Goal: Check status: Check status

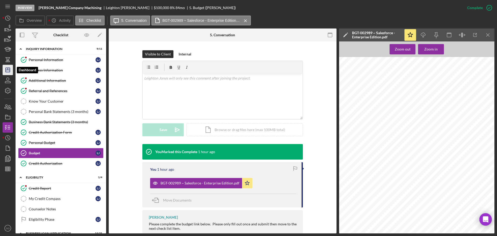
click at [7, 68] on polygon "button" at bounding box center [8, 70] width 4 height 4
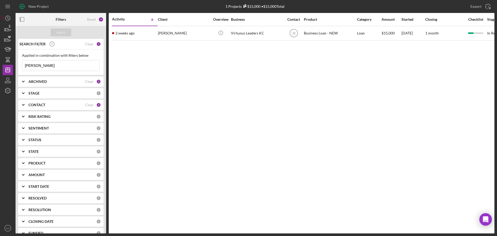
drag, startPoint x: 68, startPoint y: 65, endPoint x: 0, endPoint y: 51, distance: 69.1
click at [0, 51] on div "New Project 1 Projects $15,000 • $15,000 Total lisa duncan Export Icon/Export F…" at bounding box center [248, 118] width 497 height 236
type input "heather mincer"
click at [63, 33] on div "Apply" at bounding box center [61, 32] width 10 height 8
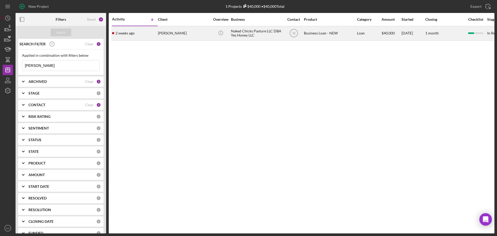
click at [148, 37] on div "2 weeks ago Heather Mincer" at bounding box center [134, 33] width 45 height 14
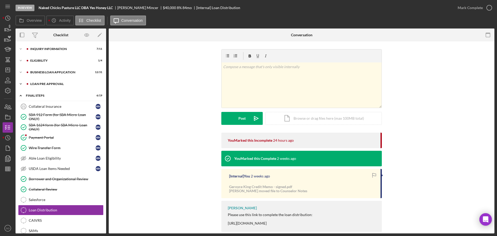
click at [60, 86] on div "Icon/Expander LOAN PRE-APPROVAL 1 / 2" at bounding box center [61, 84] width 91 height 10
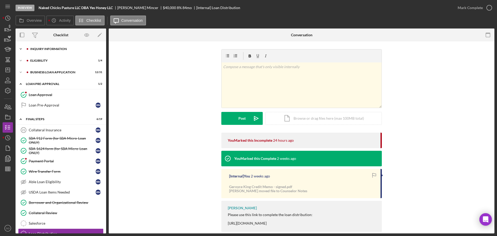
click at [52, 52] on div "Icon/Expander INQUIRY INFORMATION 7 / 11" at bounding box center [61, 49] width 91 height 10
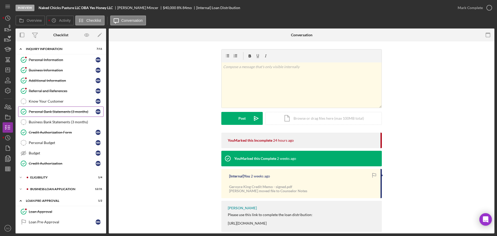
click at [61, 110] on div "Personal Bank Statements (3 months)" at bounding box center [62, 111] width 67 height 4
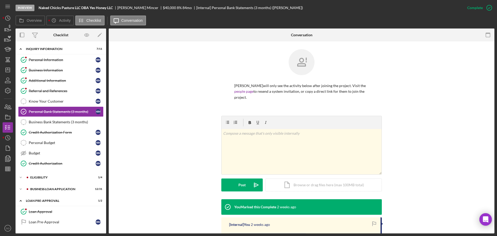
scroll to position [96, 0]
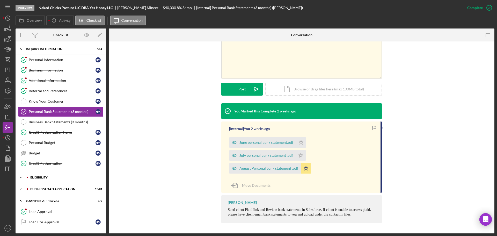
click at [50, 176] on div "ELIGIBILITY" at bounding box center [64, 177] width 69 height 3
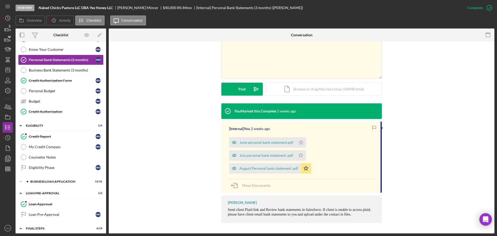
scroll to position [78, 0]
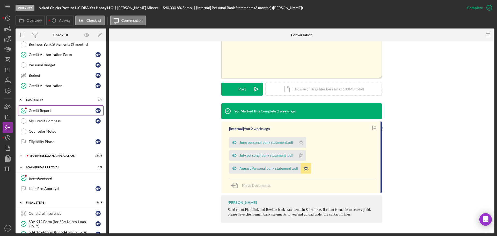
click at [40, 112] on div "Credit Report" at bounding box center [62, 110] width 67 height 4
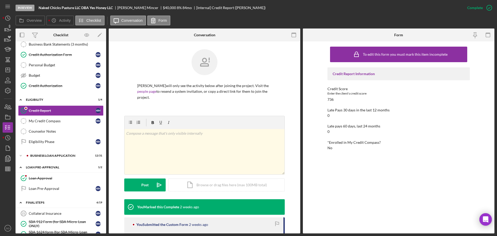
scroll to position [78, 0]
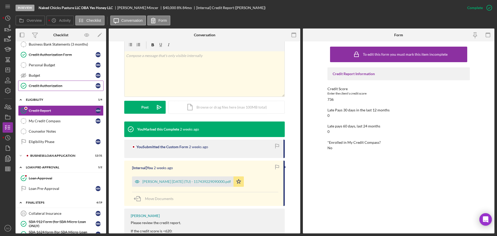
click at [40, 84] on div "Credit Authorization" at bounding box center [62, 86] width 67 height 4
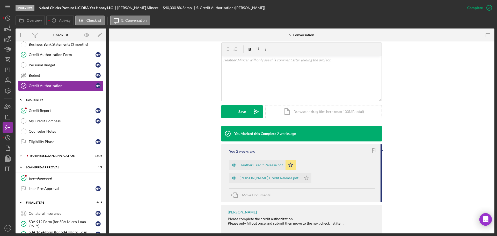
scroll to position [26, 0]
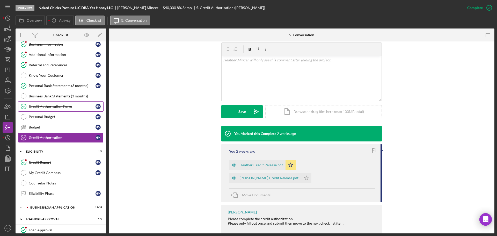
click at [54, 108] on div "Credit Authorization Form" at bounding box center [62, 106] width 67 height 4
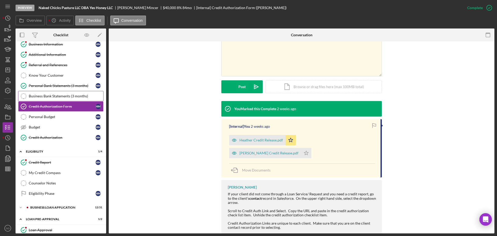
scroll to position [104, 0]
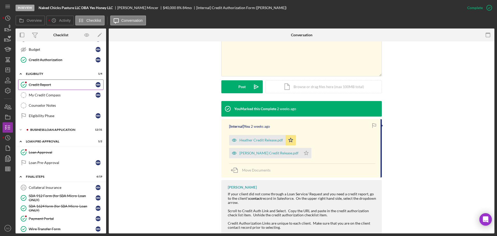
click at [47, 87] on link "Credit Report Credit Report H M" at bounding box center [60, 84] width 85 height 10
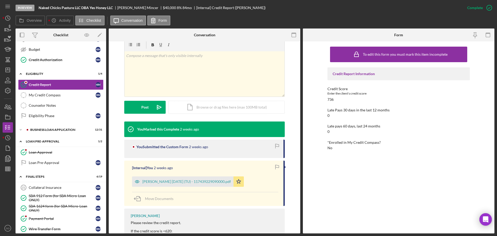
scroll to position [104, 0]
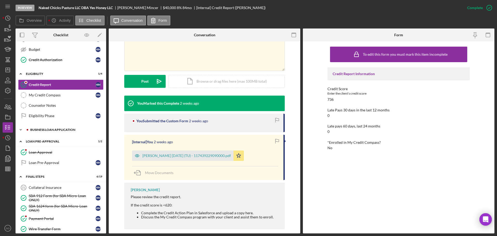
click at [40, 128] on div "Icon/Expander BUSINESS LOAN APPLICATION 12 / 31" at bounding box center [61, 129] width 91 height 10
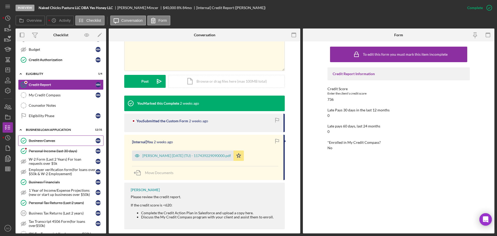
drag, startPoint x: 46, startPoint y: 141, endPoint x: 50, endPoint y: 144, distance: 5.7
click at [46, 141] on div "Business Canvas" at bounding box center [62, 140] width 67 height 4
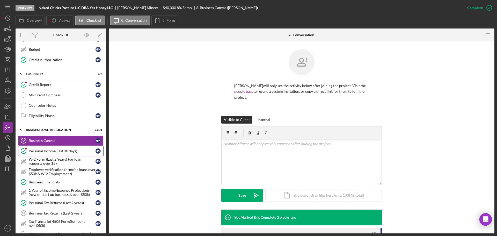
scroll to position [113, 0]
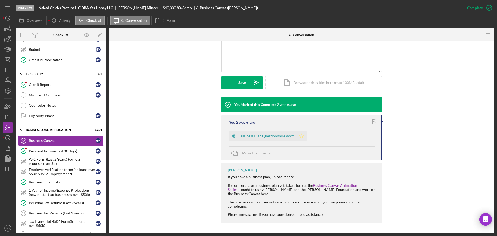
click at [297, 137] on icon "Icon/Star" at bounding box center [301, 136] width 10 height 10
click at [82, 151] on div "Personal Income (last 30 days)" at bounding box center [62, 151] width 67 height 4
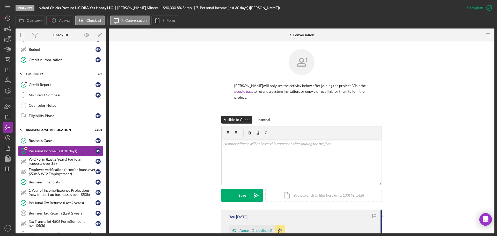
scroll to position [129, 0]
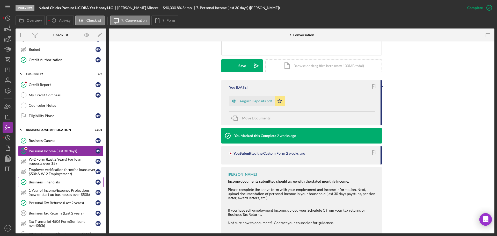
click at [57, 182] on div "Business Financials" at bounding box center [62, 182] width 67 height 4
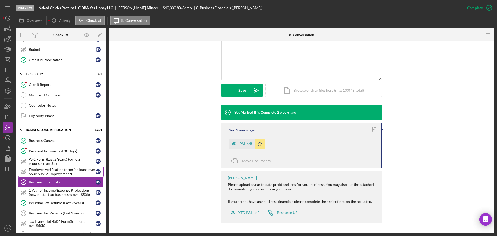
scroll to position [129, 0]
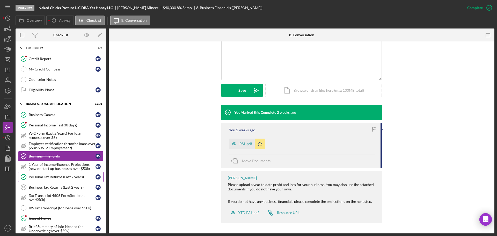
click at [57, 176] on div "Personal Tax Returns (Last 2 years)" at bounding box center [62, 177] width 67 height 4
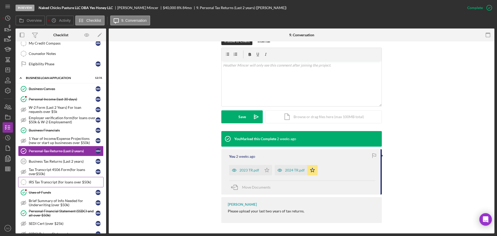
scroll to position [181, 0]
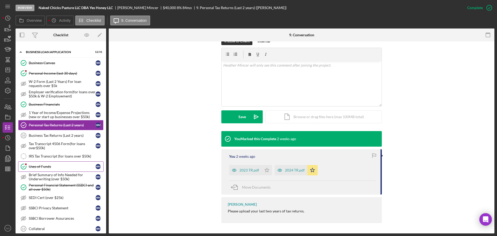
click at [56, 166] on div "Uses of Funds" at bounding box center [62, 166] width 67 height 4
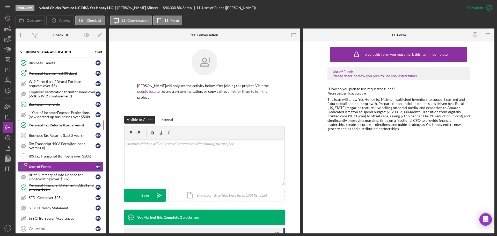
click at [63, 125] on div "Personal Tax Returns (Last 2 years)" at bounding box center [62, 125] width 67 height 4
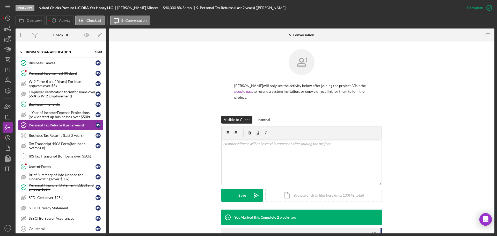
scroll to position [78, 0]
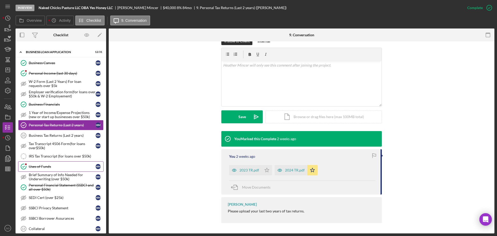
click at [48, 167] on div "Uses of Funds" at bounding box center [62, 166] width 67 height 4
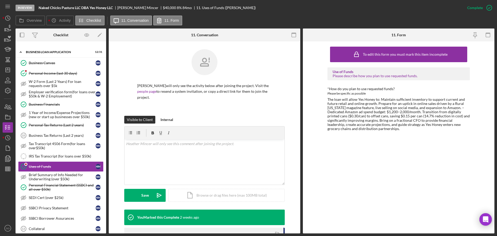
scroll to position [52, 0]
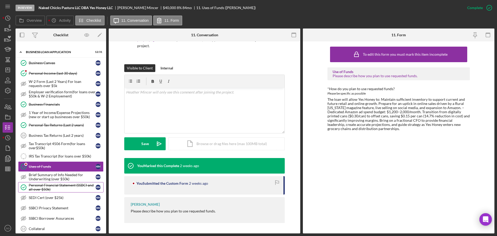
click at [61, 188] on div "Personal Financial Statement (SSBCI and all over $50k)" at bounding box center [62, 187] width 67 height 8
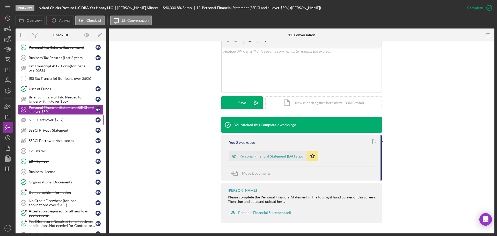
scroll to position [285, 0]
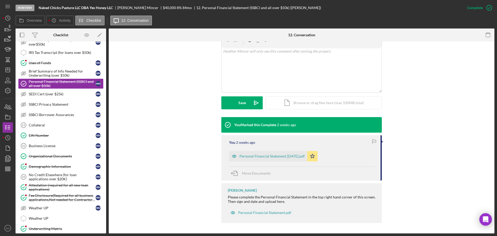
click at [268, 156] on div "Personal Financial Statement 4.24.19.pdf" at bounding box center [271, 156] width 65 height 4
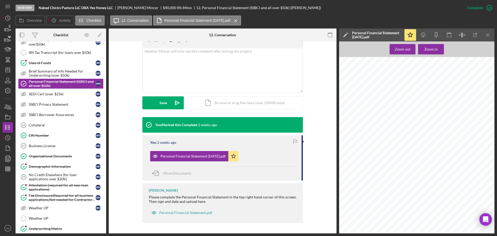
scroll to position [238, 0]
click at [51, 137] on div "EIN Number" at bounding box center [62, 135] width 67 height 4
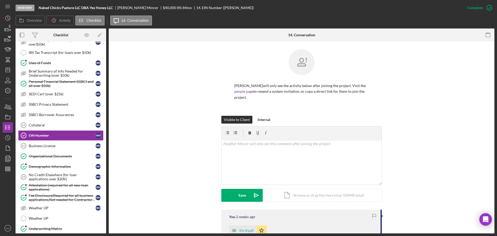
scroll to position [111, 0]
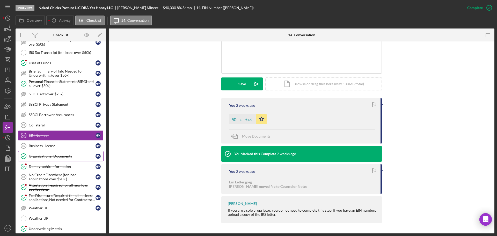
click at [63, 158] on div "Organizational Documents" at bounding box center [62, 156] width 67 height 4
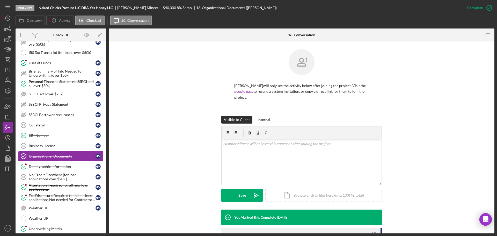
scroll to position [104, 0]
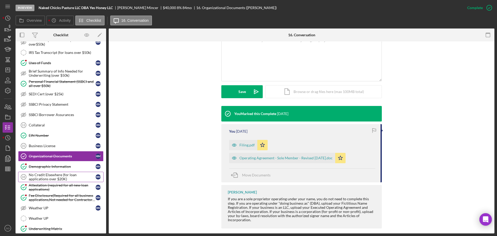
click at [70, 172] on link "No Credit Elsewhere (for loan applications over $20K) 18 No Credit Elsewhere (f…" at bounding box center [60, 177] width 85 height 10
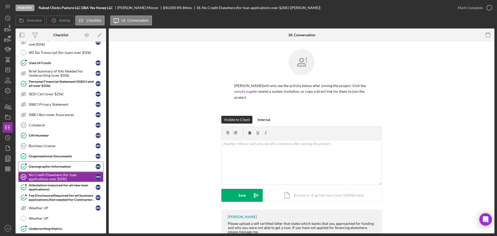
click at [64, 165] on div "Demographic Information" at bounding box center [62, 166] width 67 height 4
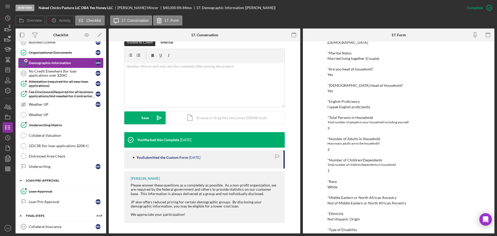
scroll to position [440, 0]
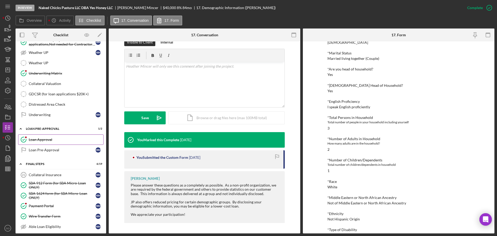
click at [59, 139] on div "Loan Approval" at bounding box center [66, 139] width 75 height 4
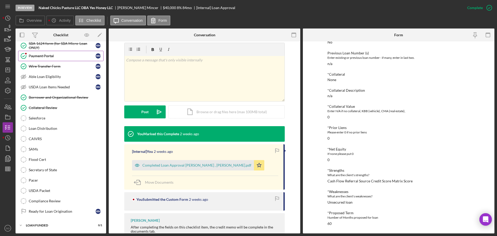
scroll to position [460, 0]
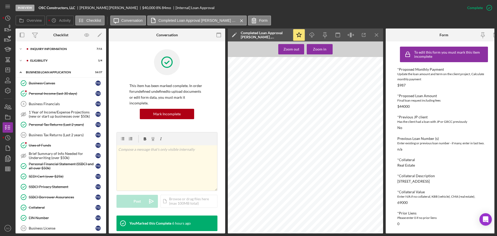
scroll to position [128, 0]
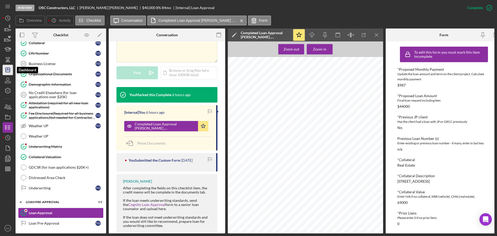
click at [4, 74] on icon "Icon/Dashboard" at bounding box center [7, 69] width 13 height 13
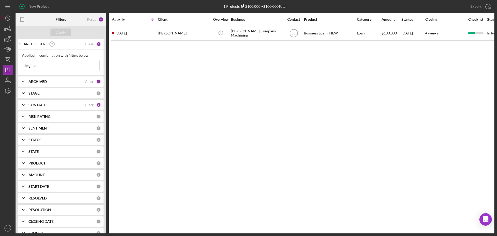
drag, startPoint x: 43, startPoint y: 66, endPoint x: 0, endPoint y: 53, distance: 44.5
click at [0, 53] on div "New Project 1 Projects $100,000 • $100,000 Total leighton Export Icon/Export Fi…" at bounding box center [248, 118] width 497 height 236
type input "[PERSON_NAME]"
click at [61, 34] on div "Apply" at bounding box center [61, 32] width 10 height 8
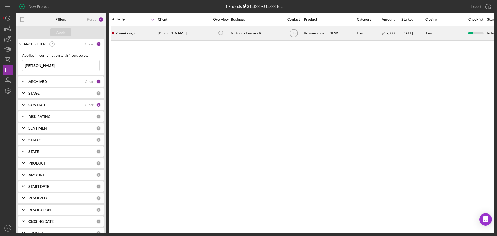
click at [155, 31] on div "2 weeks ago Lisa Duncan" at bounding box center [134, 33] width 45 height 14
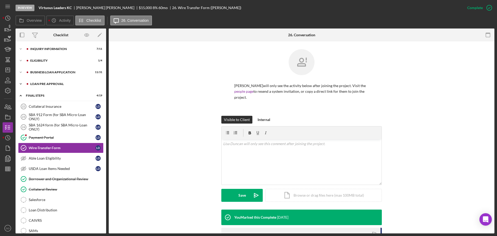
click at [52, 83] on div "LOAN PRE-APPROVAL" at bounding box center [64, 83] width 69 height 3
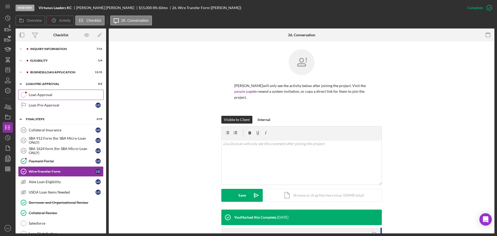
click at [53, 94] on div "Loan Approval" at bounding box center [66, 95] width 75 height 4
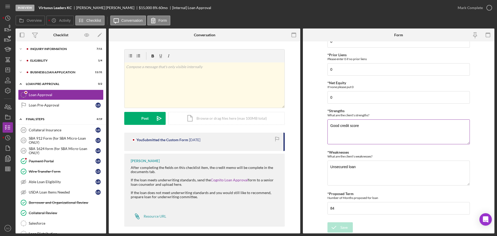
scroll to position [105, 0]
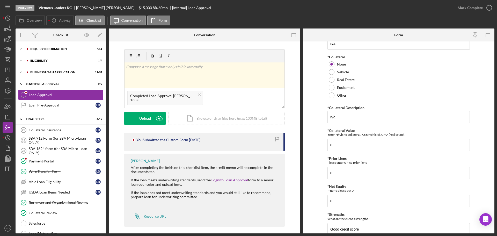
click at [151, 126] on div "v Color teal Color pink Remove color Add row above Add row below Add column bef…" at bounding box center [204, 90] width 160 height 83
click at [150, 123] on div "Upload" at bounding box center [145, 118] width 12 height 13
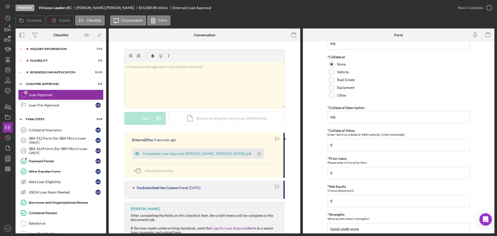
scroll to position [52, 0]
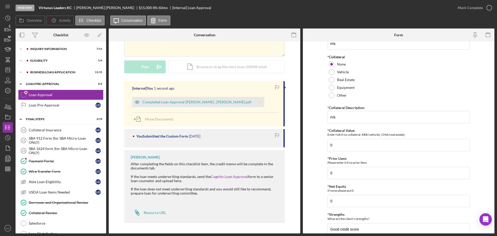
click at [254, 102] on icon "Icon/Star" at bounding box center [259, 102] width 10 height 10
click at [464, 11] on div "Mark Complete" at bounding box center [470, 8] width 25 height 10
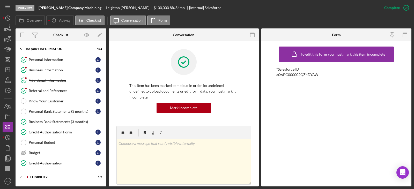
scroll to position [592, 0]
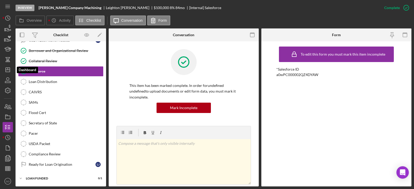
drag, startPoint x: 11, startPoint y: 68, endPoint x: 13, endPoint y: 73, distance: 5.8
click at [11, 68] on icon "Icon/Dashboard" at bounding box center [7, 69] width 13 height 13
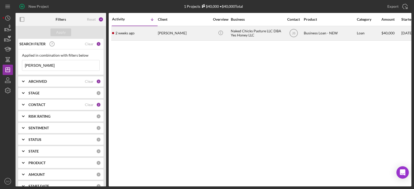
click at [149, 30] on div "2 weeks ago Heather Mincer" at bounding box center [134, 33] width 45 height 14
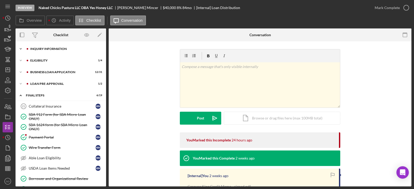
click at [57, 49] on div "INQUIRY INFORMATION" at bounding box center [64, 48] width 69 height 3
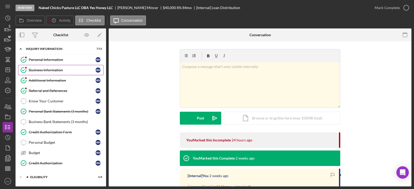
click at [55, 73] on link "Business Information Business Information H M" at bounding box center [60, 70] width 85 height 10
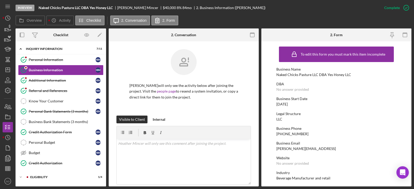
click at [296, 74] on div "Naked Chicks Pasture LLC DBA Yes Honey LLC" at bounding box center [313, 75] width 75 height 4
copy div "Naked Chicks Pasture LLC DBA Yes Honey LLC"
click at [292, 135] on div "(585) 261-5523" at bounding box center [292, 134] width 32 height 4
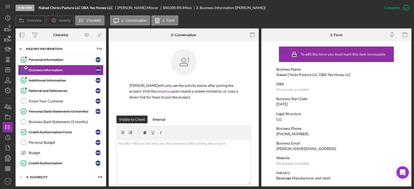
click at [292, 135] on div "(585) 261-5523" at bounding box center [292, 134] width 32 height 4
copy div "(585) 261-5523"
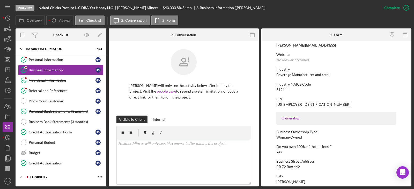
click at [295, 168] on div "RR 72 Box 442" at bounding box center [288, 167] width 24 height 4
click at [294, 168] on div "RR 72 Box 442" at bounding box center [288, 167] width 24 height 4
copy div "RR 72 Box 442"
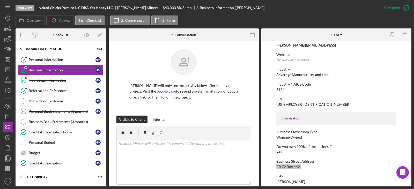
scroll to position [155, 0]
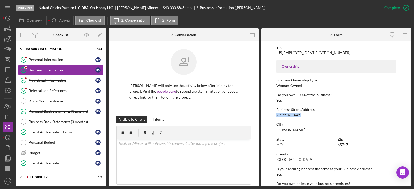
click at [282, 131] on div "Norwood" at bounding box center [290, 130] width 29 height 4
copy div "Norwood"
click at [340, 143] on div "65717" at bounding box center [343, 145] width 10 height 4
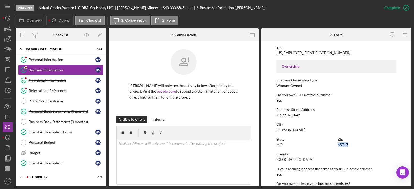
copy div "65717"
click at [284, 160] on div "Wright County" at bounding box center [294, 160] width 37 height 4
copy div "Wright County"
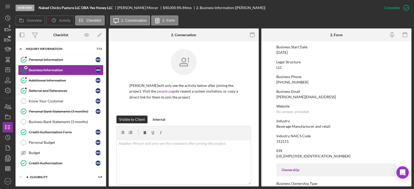
scroll to position [26, 0]
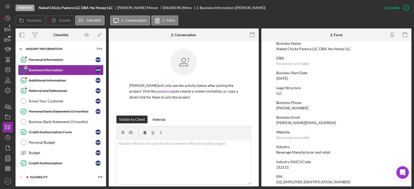
click at [310, 49] on div "Naked Chicks Pasture LLC DBA Yes Honey LLC" at bounding box center [313, 49] width 75 height 4
copy div "Naked Chicks Pasture LLC DBA Yes Honey LLC"
click at [284, 166] on div "312111" at bounding box center [282, 167] width 12 height 4
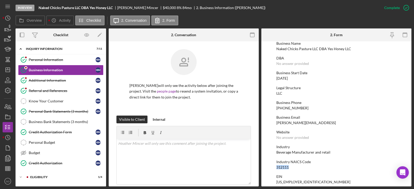
click at [284, 166] on div "312111" at bounding box center [282, 167] width 12 height 4
copy div "312111"
click at [283, 182] on div "88-3386956" at bounding box center [313, 182] width 74 height 4
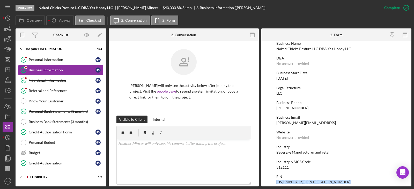
copy div "88-3386956"
click at [41, 79] on div "Additional Information" at bounding box center [62, 80] width 67 height 4
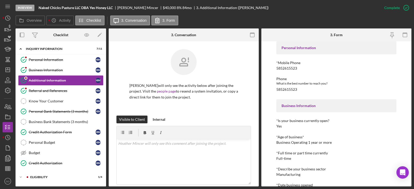
scroll to position [52, 0]
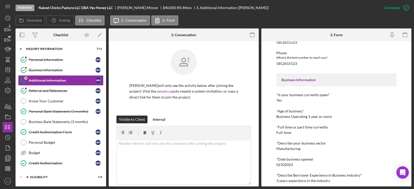
click at [288, 164] on div "02102023" at bounding box center [284, 165] width 17 height 4
click at [284, 181] on div "3 years experience in the industry" at bounding box center [303, 181] width 54 height 4
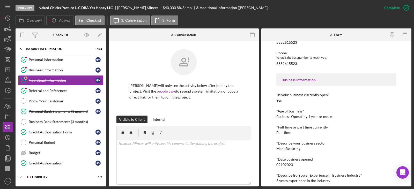
click at [284, 181] on div "3 years experience in the industry" at bounding box center [303, 181] width 54 height 4
drag, startPoint x: 40, startPoint y: 71, endPoint x: 62, endPoint y: 80, distance: 23.6
click at [40, 71] on div "Business Information" at bounding box center [62, 70] width 67 height 4
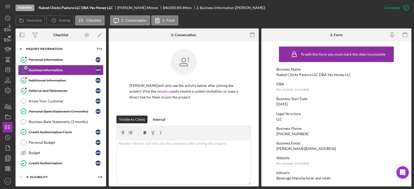
scroll to position [52, 0]
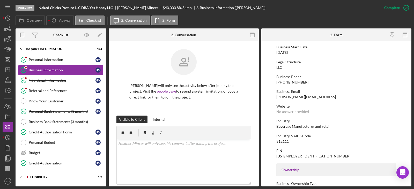
click at [288, 136] on div "Industry NAICS Code" at bounding box center [336, 136] width 120 height 4
click at [289, 128] on div "Beverage Manufacturer and retail" at bounding box center [303, 126] width 54 height 4
click at [53, 163] on div "Credit Authorization" at bounding box center [62, 163] width 67 height 4
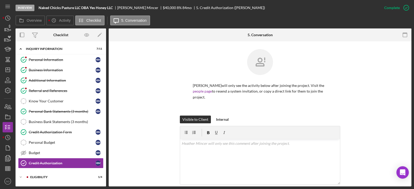
scroll to position [78, 0]
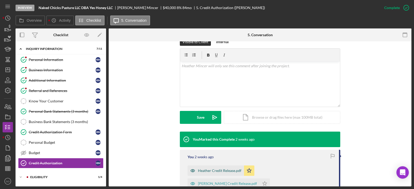
click at [228, 172] on div "Heather Credit Release.pdf" at bounding box center [219, 171] width 43 height 4
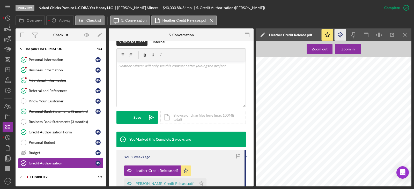
click at [342, 36] on icon "Icon/Download" at bounding box center [341, 35] width 12 height 12
click at [59, 64] on link "Personal Information Personal Information H M" at bounding box center [60, 60] width 85 height 10
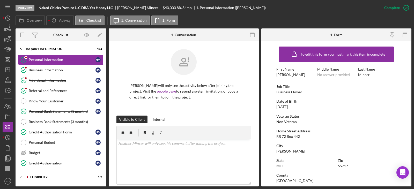
scroll to position [78, 0]
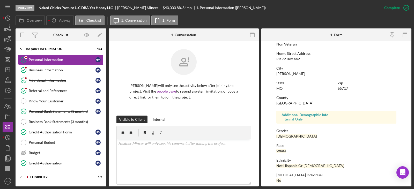
click at [285, 103] on div "Wright County" at bounding box center [294, 103] width 37 height 4
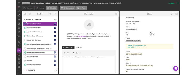
scroll to position [52, 0]
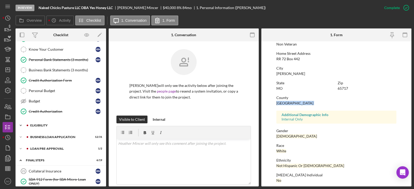
click at [49, 120] on div "Icon/Expander INQUIRY INFORMATION 7 / 11 Personal Information Personal Informat…" at bounding box center [61, 184] width 91 height 385
click at [53, 124] on div "ELIGIBILITY" at bounding box center [64, 125] width 69 height 3
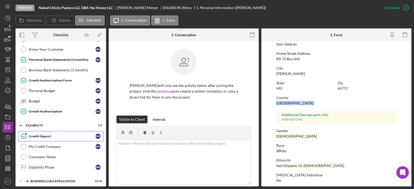
click at [48, 135] on div "Credit Report" at bounding box center [62, 136] width 67 height 4
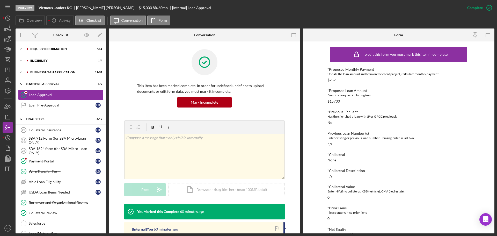
scroll to position [123, 0]
